Goal: Task Accomplishment & Management: Use online tool/utility

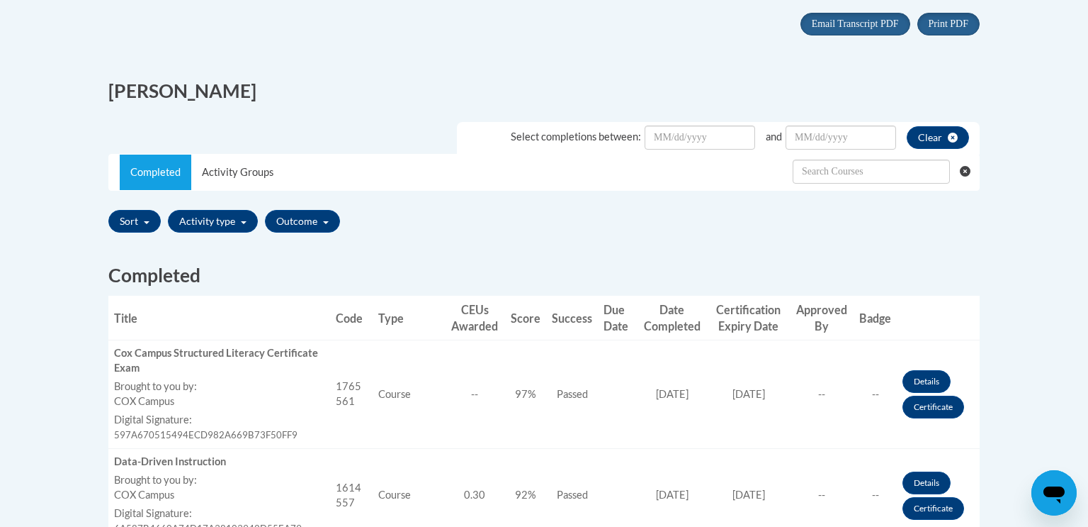
scroll to position [298, 0]
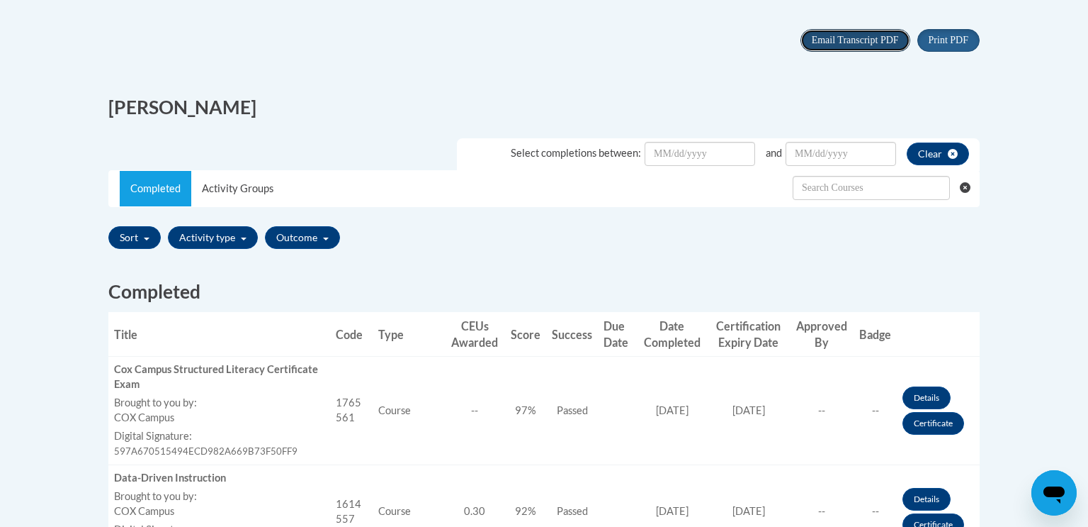
click at [857, 43] on span "Email Transcript PDF" at bounding box center [855, 40] width 87 height 11
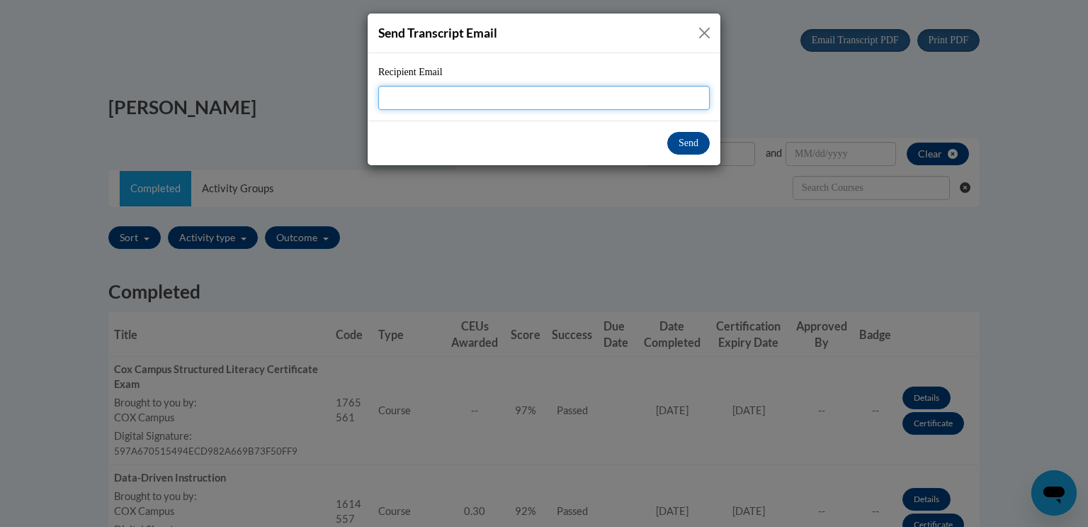
click at [601, 99] on input "Recipient Email" at bounding box center [544, 98] width 332 height 24
type input "k"
click at [604, 102] on input "Recipient Email" at bounding box center [544, 98] width 332 height 24
type input "b"
type input "[EMAIL_ADDRESS][DOMAIN_NAME]"
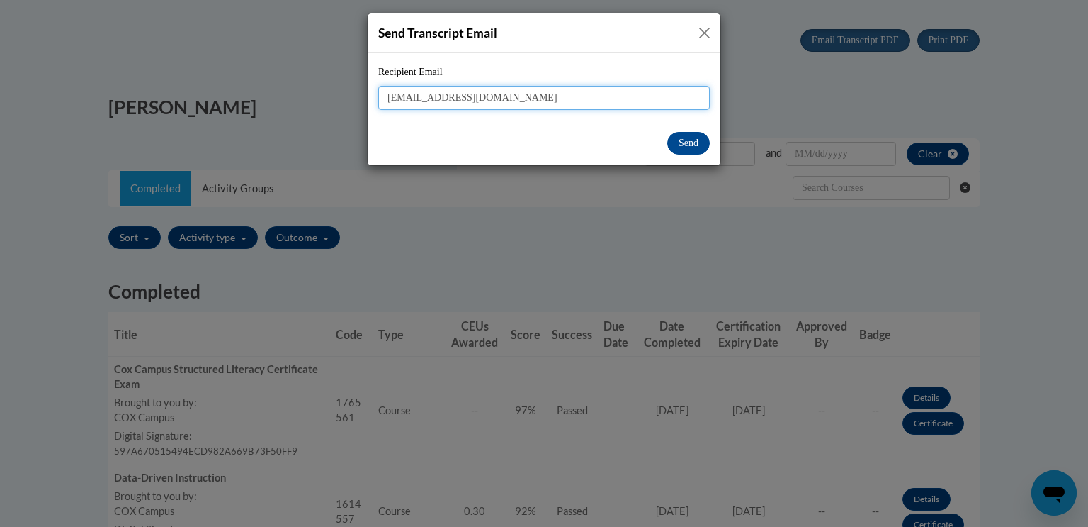
click input "Save changes" at bounding box center [0, 0] width 0 height 0
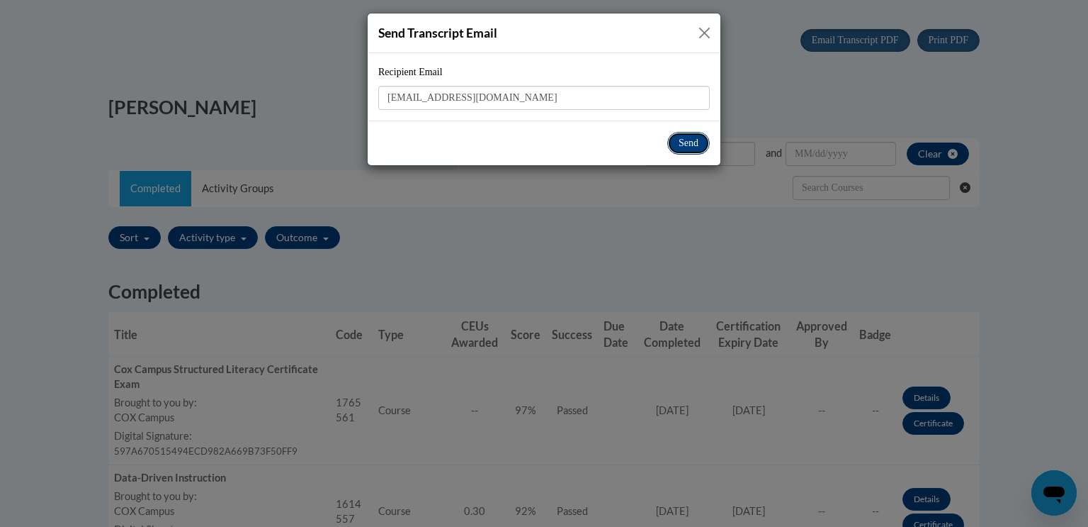
click at [682, 143] on button "Send" at bounding box center [689, 143] width 43 height 23
click at [693, 147] on button "Send" at bounding box center [689, 143] width 43 height 23
